Goal: Task Accomplishment & Management: Use online tool/utility

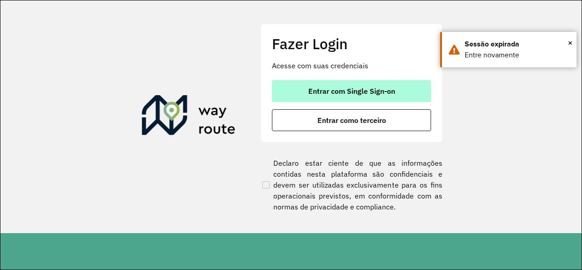
click at [362, 85] on button "Entrar com Single Sign-on" at bounding box center [351, 91] width 159 height 22
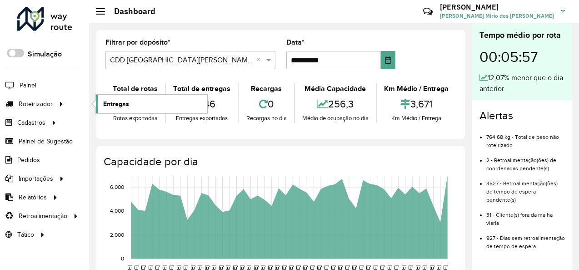
click at [117, 107] on span "Entregas" at bounding box center [116, 104] width 26 height 10
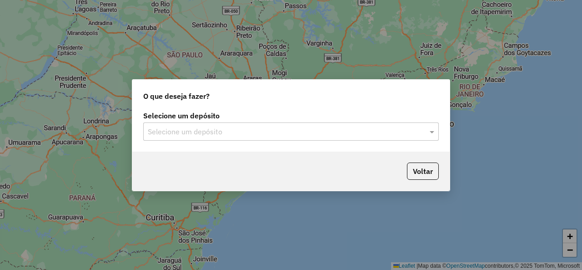
click at [206, 135] on input "text" at bounding box center [282, 131] width 268 height 11
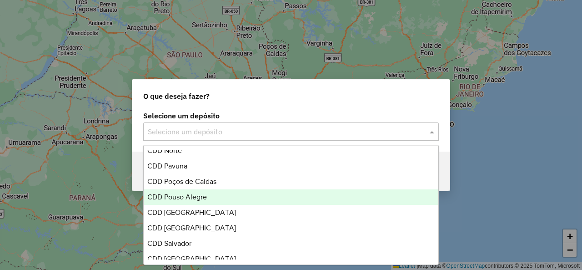
scroll to position [455, 0]
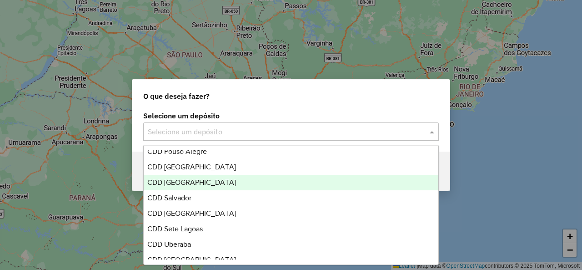
click at [214, 178] on div "CDD Rio de Janeiro" at bounding box center [291, 182] width 294 height 15
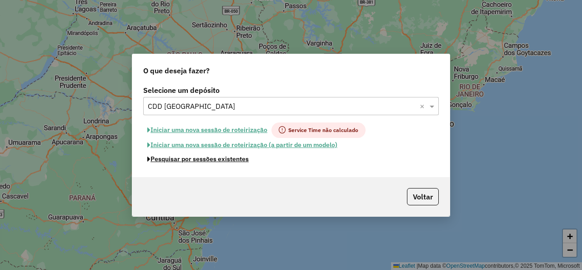
click at [209, 159] on button "Pesquisar por sessões existentes" at bounding box center [198, 159] width 110 height 14
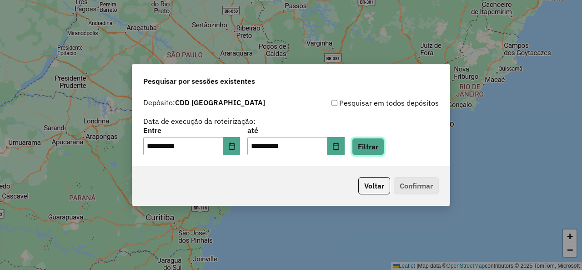
click at [379, 148] on button "Filtrar" at bounding box center [368, 146] width 32 height 17
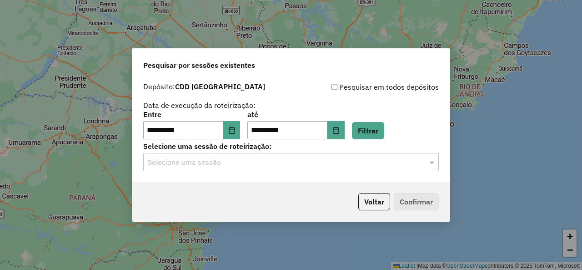
click at [185, 168] on div "Selecione uma sessão" at bounding box center [291, 162] width 296 height 18
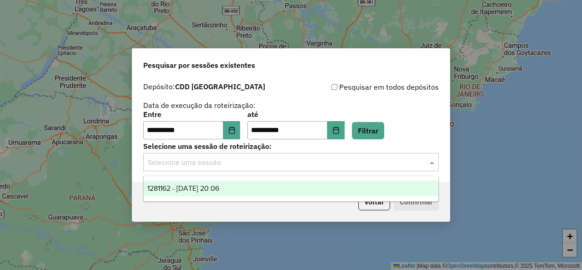
click at [219, 186] on span "1281162 - 23/09/2025 20:06" at bounding box center [183, 188] width 72 height 8
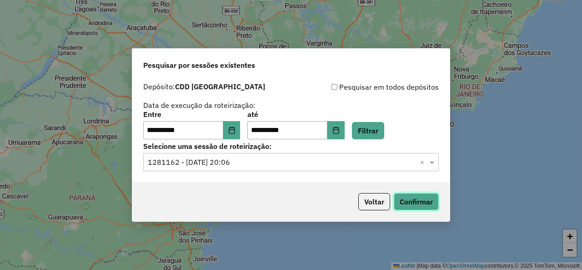
click at [424, 199] on button "Confirmar" at bounding box center [416, 201] width 45 height 17
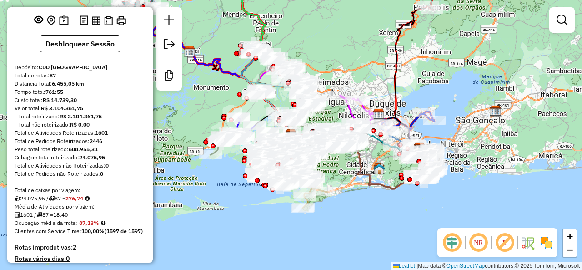
scroll to position [91, 0]
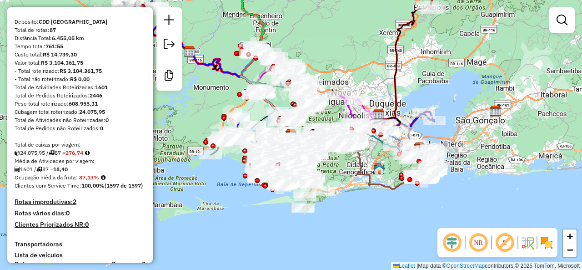
click at [504, 243] on em at bounding box center [505, 242] width 22 height 22
